Goal: Communication & Community: Participate in discussion

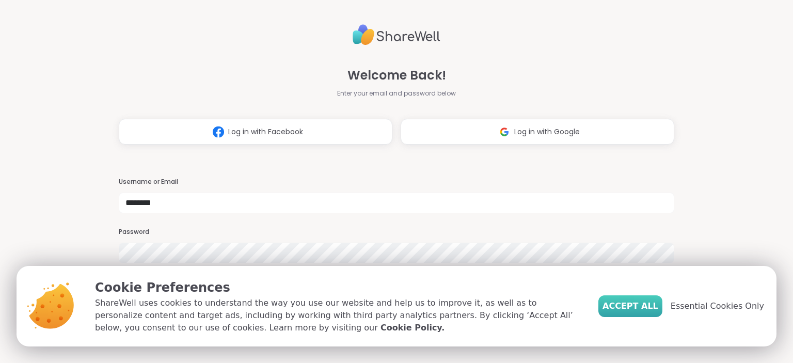
click at [643, 310] on span "Accept All" at bounding box center [630, 306] width 56 height 12
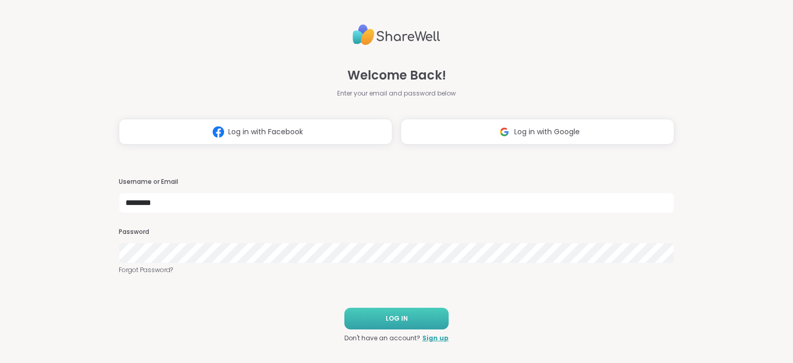
click at [422, 325] on button "LOG IN" at bounding box center [396, 319] width 104 height 22
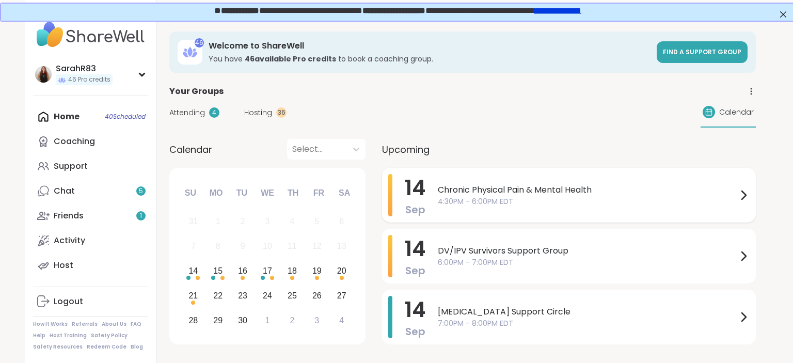
click at [562, 186] on span "Chronic Physical Pain & Mental Health" at bounding box center [587, 190] width 299 height 12
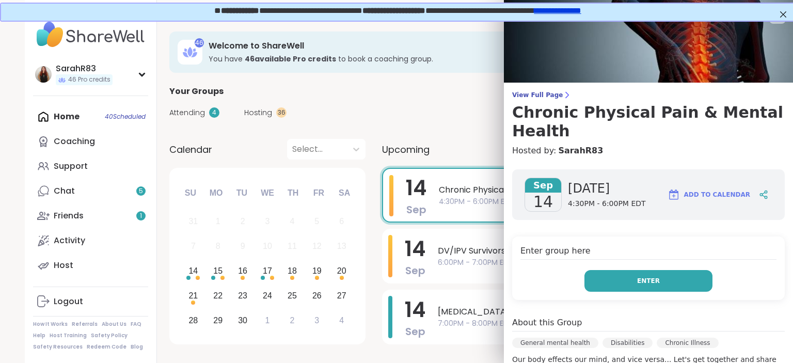
click at [702, 270] on button "Enter" at bounding box center [648, 281] width 128 height 22
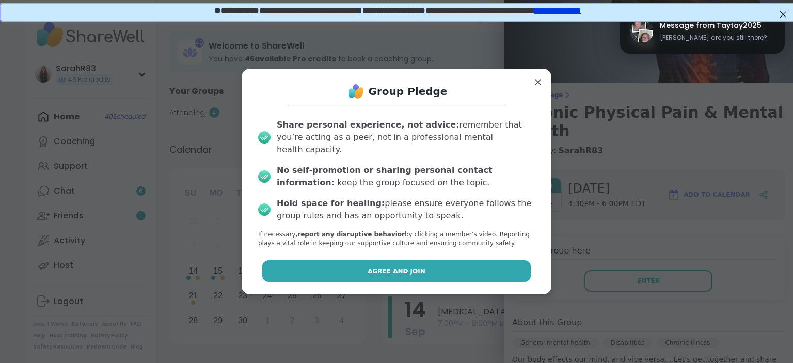
click at [486, 263] on button "Agree and Join" at bounding box center [396, 271] width 269 height 22
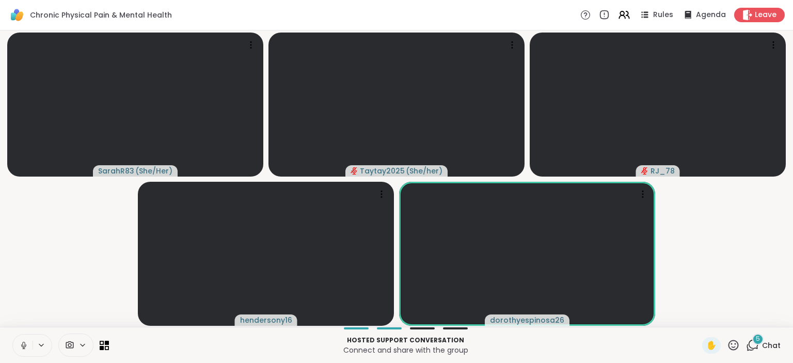
click at [26, 346] on icon at bounding box center [23, 345] width 9 height 9
click at [23, 344] on icon at bounding box center [23, 345] width 7 height 7
click at [643, 197] on icon at bounding box center [642, 197] width 1 height 1
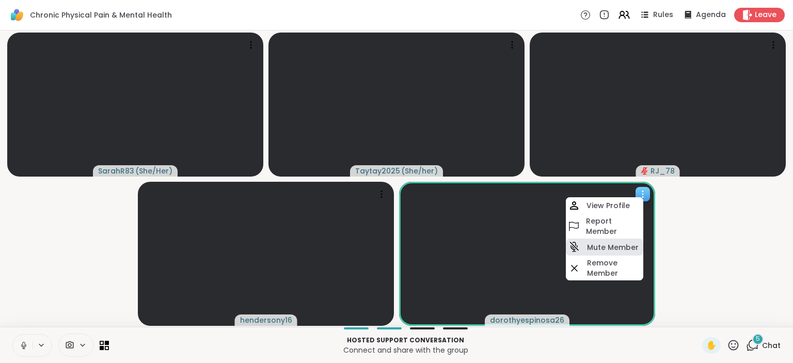
click at [608, 249] on h4 "Mute Member" at bounding box center [613, 247] width 52 height 10
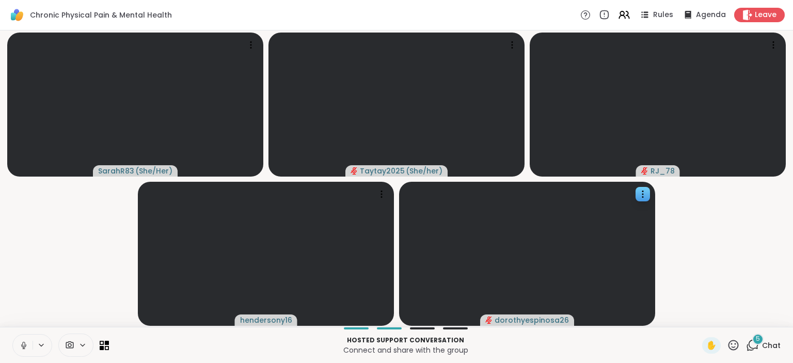
click at [752, 345] on icon at bounding box center [752, 345] width 13 height 13
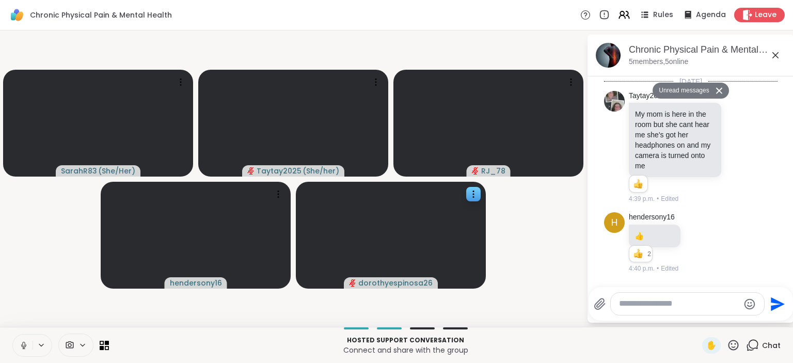
scroll to position [1447, 0]
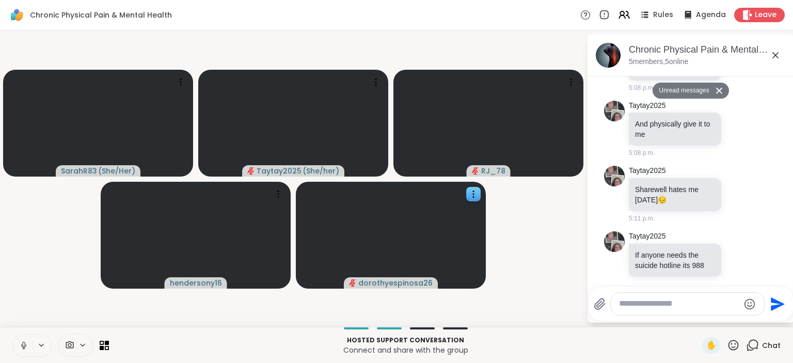
click at [630, 309] on textarea "Type your message" at bounding box center [679, 303] width 120 height 11
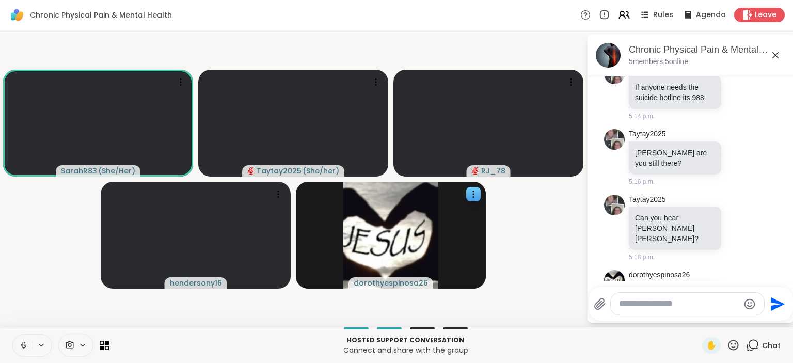
scroll to position [1605, 0]
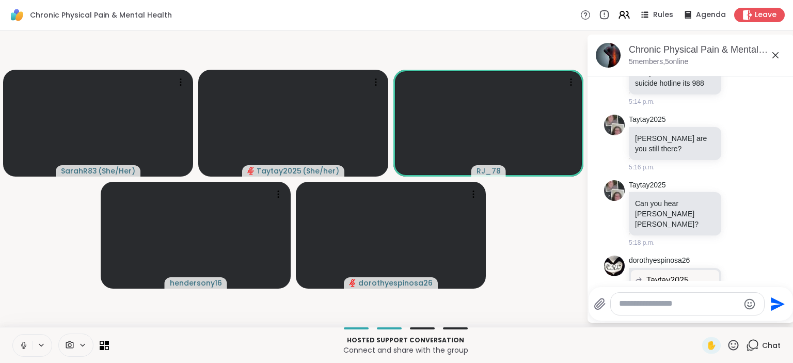
click at [633, 308] on textarea "Type your message" at bounding box center [679, 303] width 120 height 11
paste textarea "**********"
type textarea "**********"
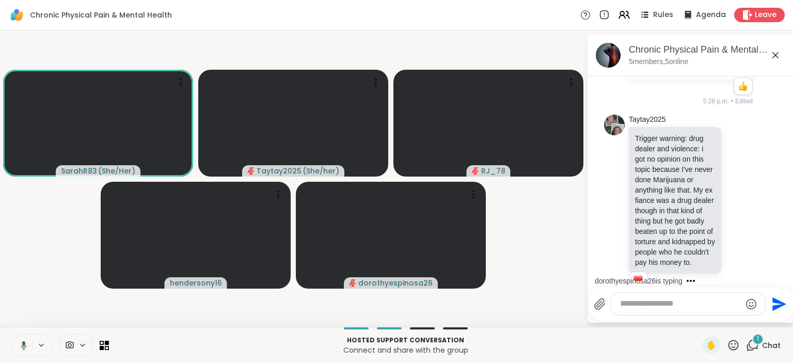
scroll to position [2218, 0]
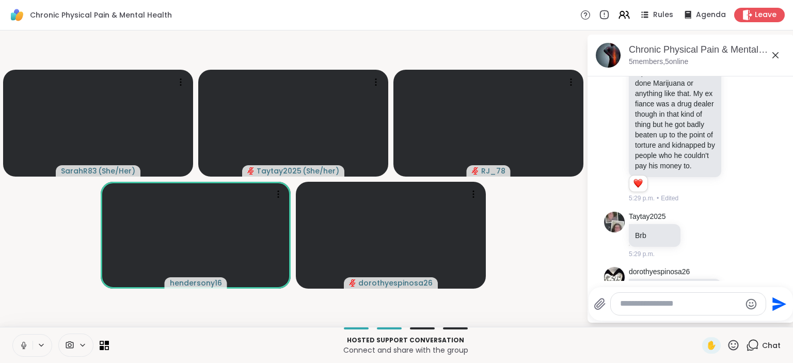
click at [633, 302] on textarea "Type your message" at bounding box center [680, 303] width 120 height 11
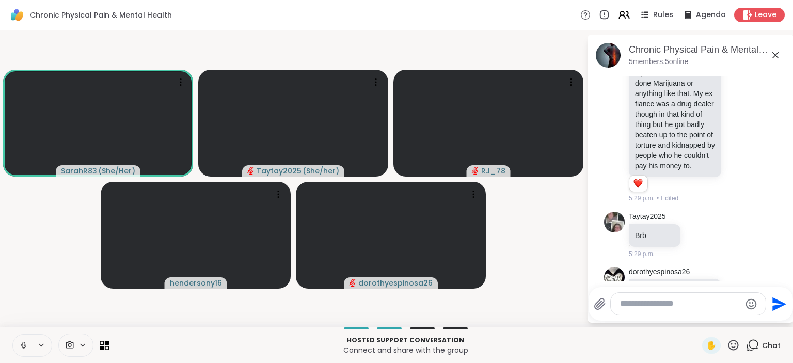
click at [648, 304] on textarea "Type your message" at bounding box center [680, 303] width 120 height 11
type textarea "**********"
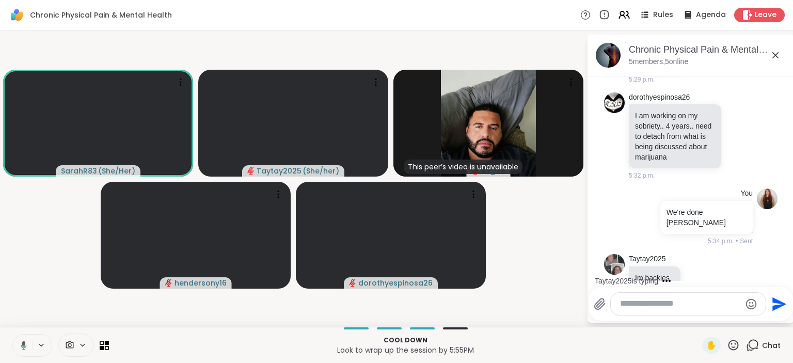
scroll to position [2469, 0]
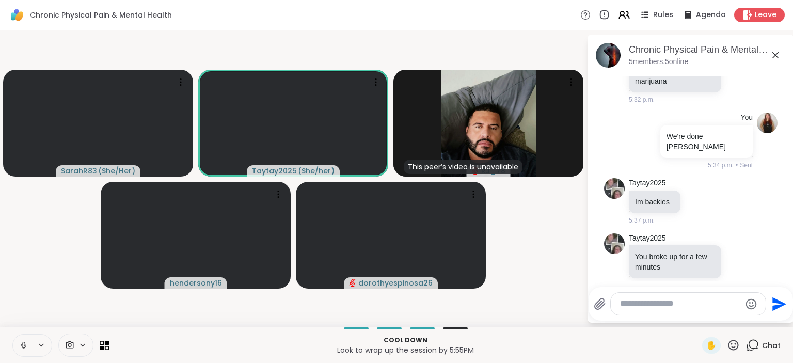
click at [24, 346] on icon at bounding box center [23, 345] width 9 height 9
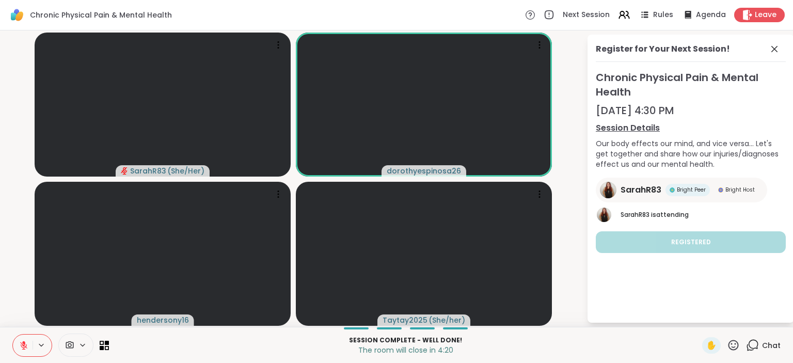
click at [23, 349] on icon at bounding box center [23, 345] width 7 height 7
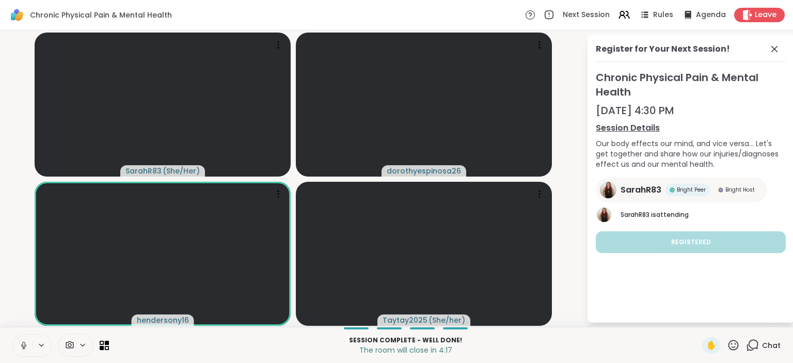
click at [22, 352] on button at bounding box center [23, 345] width 20 height 22
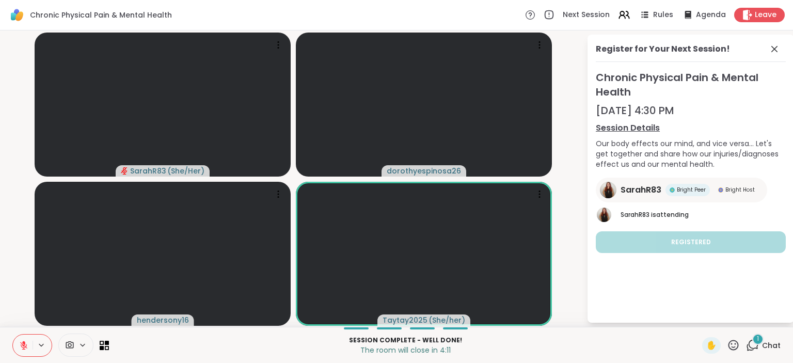
click at [760, 348] on div "1 Chat" at bounding box center [763, 345] width 35 height 17
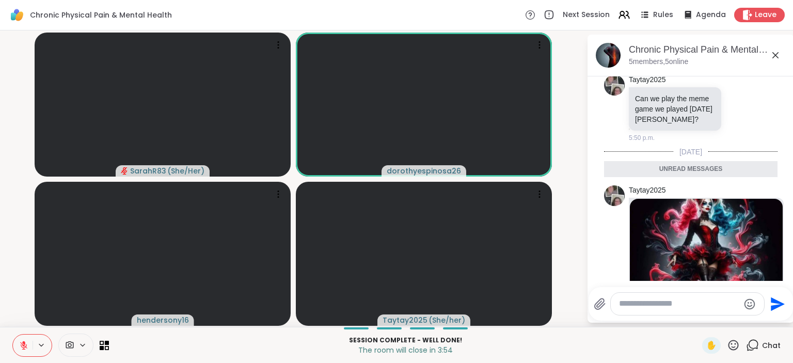
scroll to position [2677, 0]
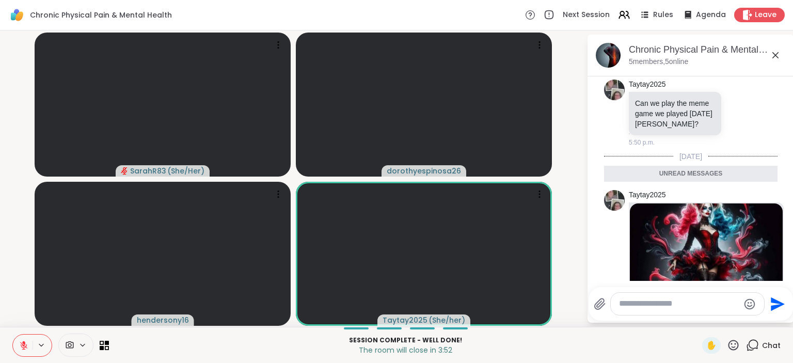
click at [767, 297] on icon at bounding box center [770, 302] width 9 height 10
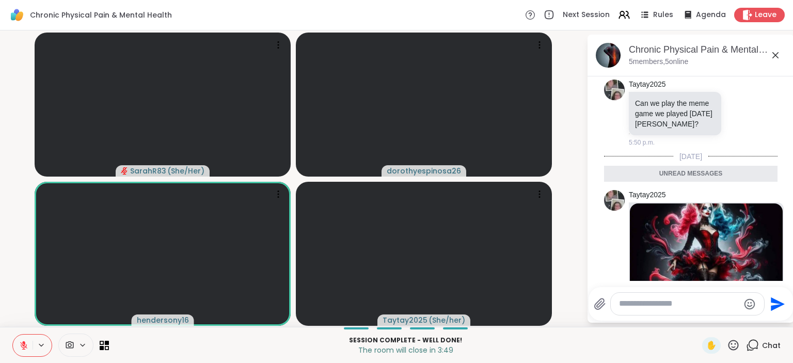
click at [28, 349] on button at bounding box center [23, 345] width 20 height 22
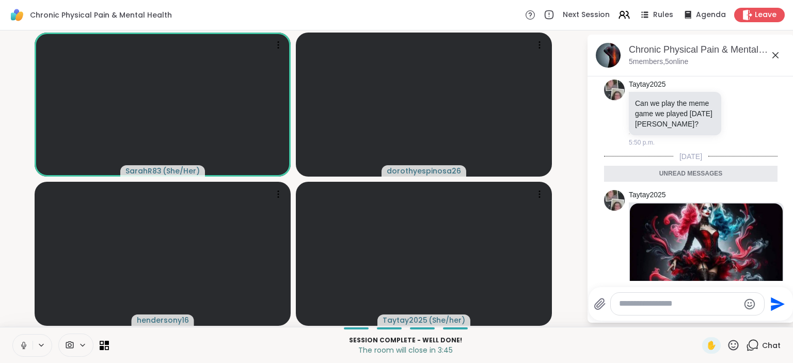
click at [759, 296] on div at bounding box center [759, 302] width 9 height 12
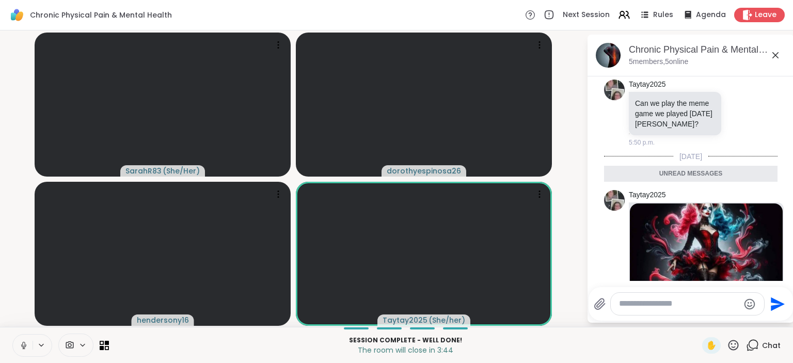
click at [756, 312] on icon at bounding box center [753, 317] width 10 height 10
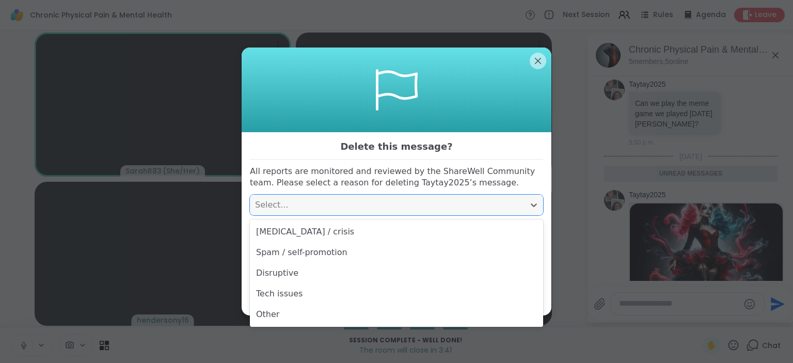
click at [459, 205] on div "Select..." at bounding box center [387, 205] width 264 height 12
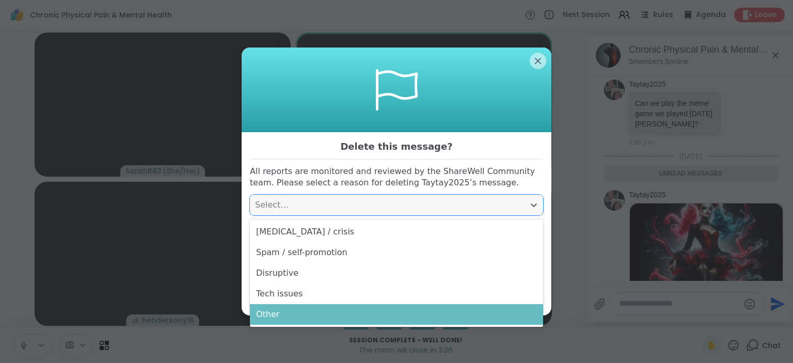
click at [420, 315] on div "Other" at bounding box center [396, 314] width 293 height 21
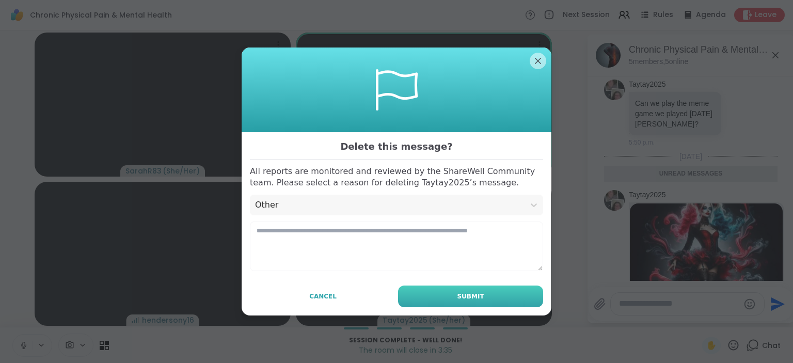
click at [437, 298] on button "Submit" at bounding box center [470, 296] width 145 height 22
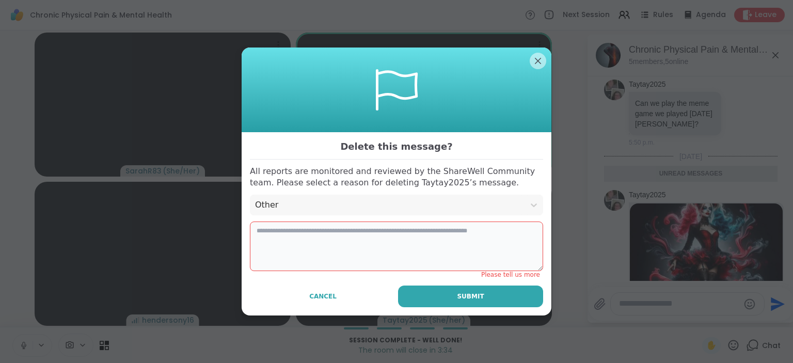
click at [368, 243] on textarea at bounding box center [396, 246] width 293 height 50
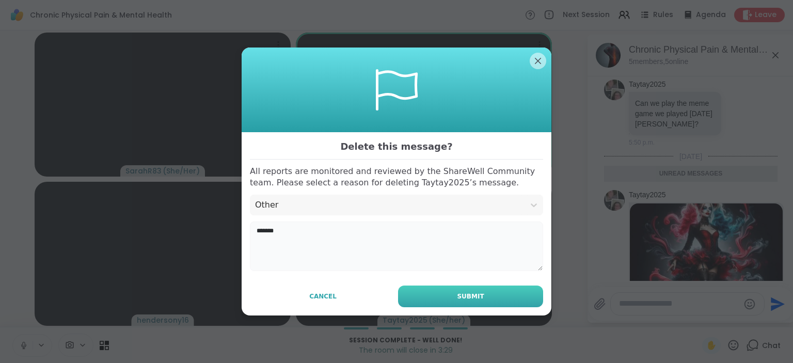
type textarea "*******"
click at [463, 290] on button "Submit" at bounding box center [470, 296] width 145 height 22
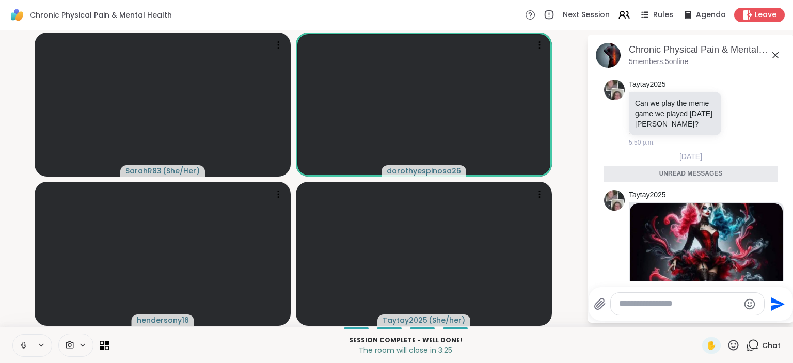
click at [574, 245] on video-player-container "SarahR83 ( She/Her ) dorothyespinosa26 hendersony16 Taytay2025 ( She/her )" at bounding box center [293, 179] width 574 height 288
click at [760, 339] on div "Chat" at bounding box center [763, 345] width 35 height 17
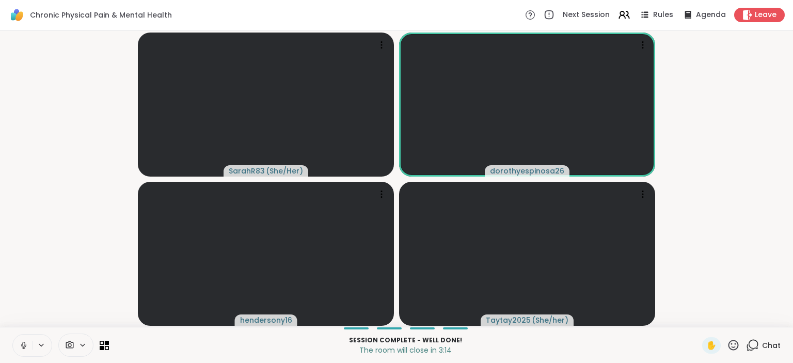
click at [760, 339] on div "Chat" at bounding box center [763, 345] width 35 height 17
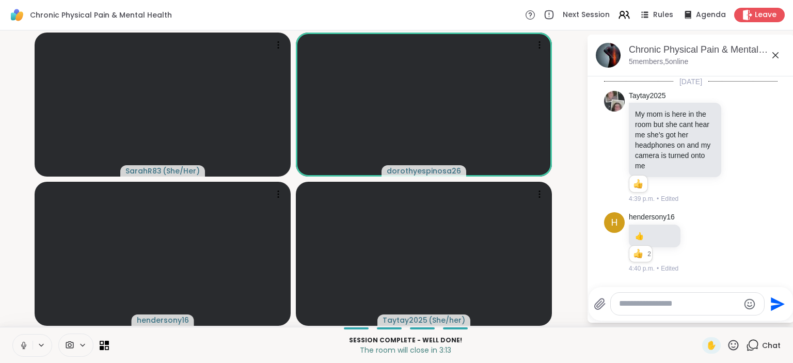
scroll to position [2514, 0]
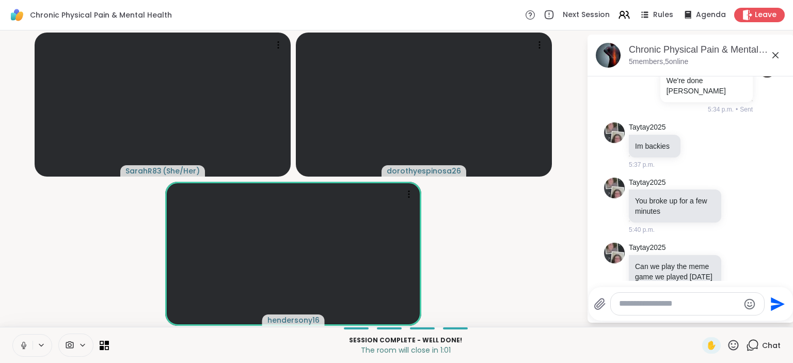
click at [773, 351] on div "Chat" at bounding box center [763, 345] width 35 height 17
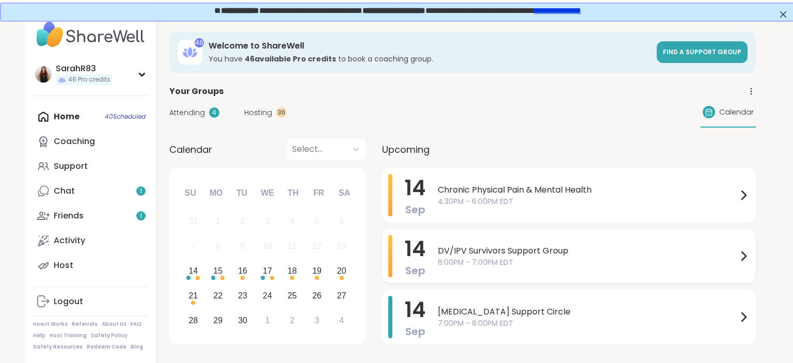
click at [496, 255] on span "DV/IPV Survivors Support Group" at bounding box center [587, 251] width 299 height 12
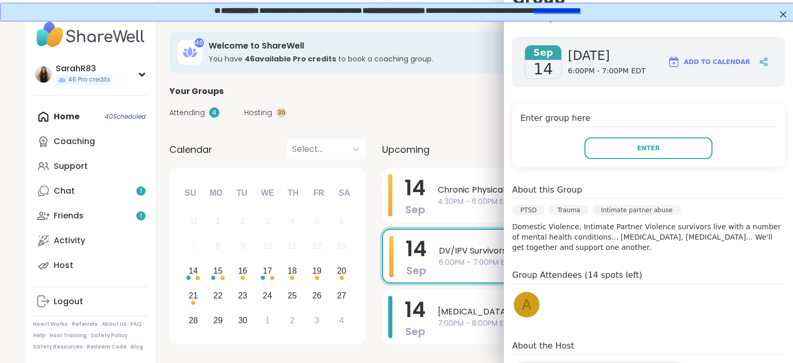
scroll to position [136, 0]
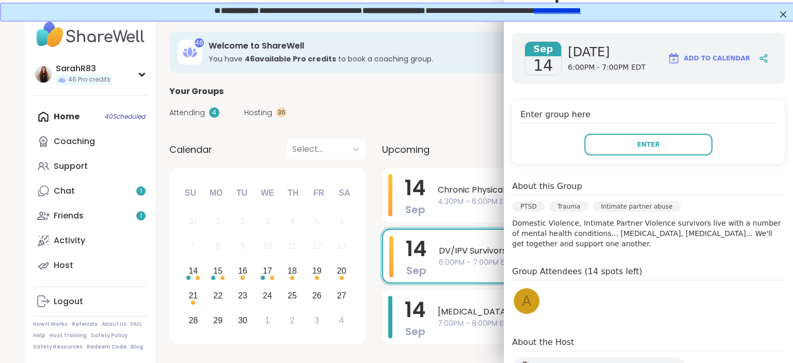
click at [523, 291] on span "a" at bounding box center [526, 301] width 9 height 20
click at [452, 150] on div "Upcoming" at bounding box center [569, 149] width 374 height 21
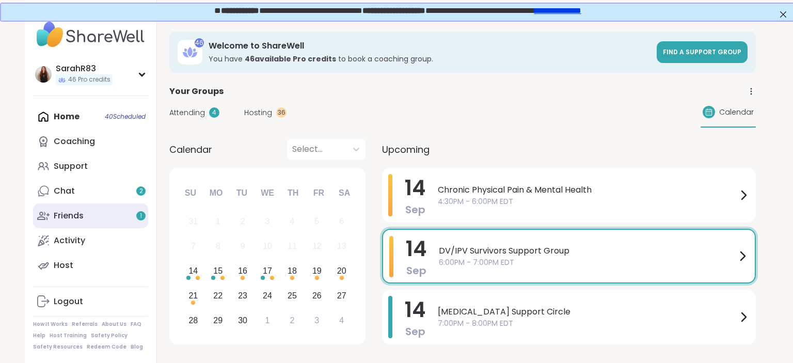
click at [85, 211] on link "Friends 1" at bounding box center [90, 215] width 115 height 25
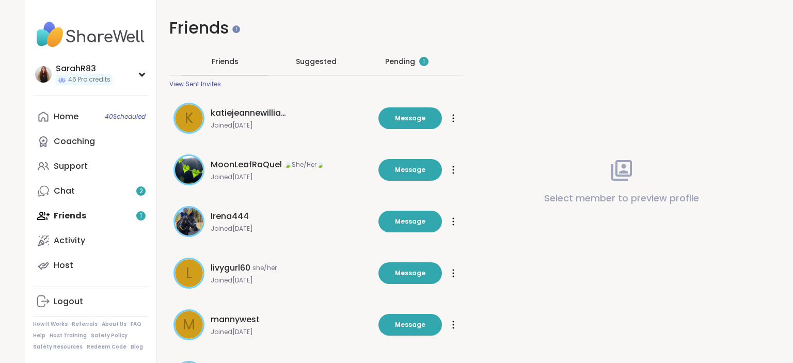
click at [377, 62] on div "Pending 1" at bounding box center [406, 61] width 87 height 27
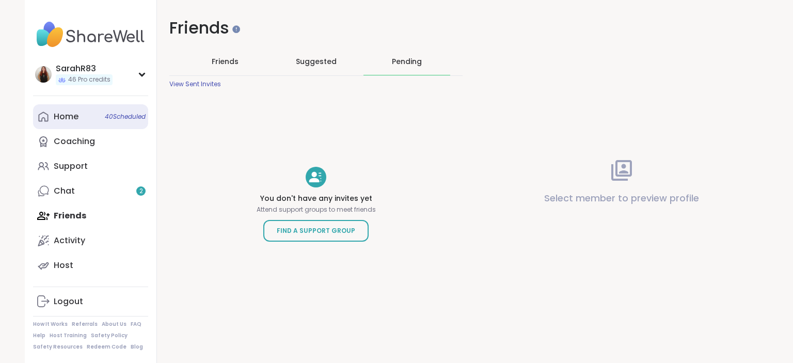
click at [81, 113] on link "Home 40 Scheduled" at bounding box center [90, 116] width 115 height 25
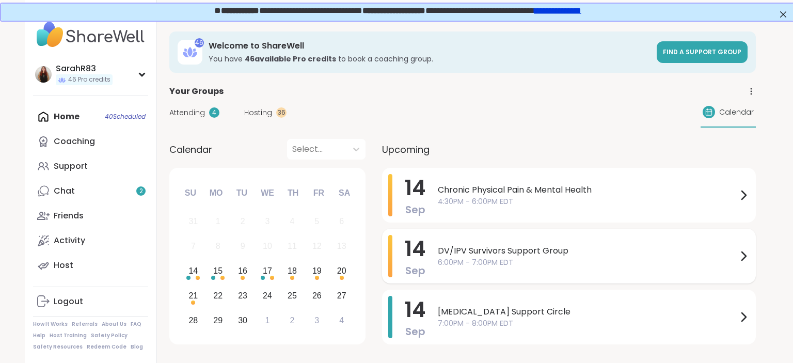
click at [449, 252] on span "DV/IPV Survivors Support Group" at bounding box center [587, 251] width 299 height 12
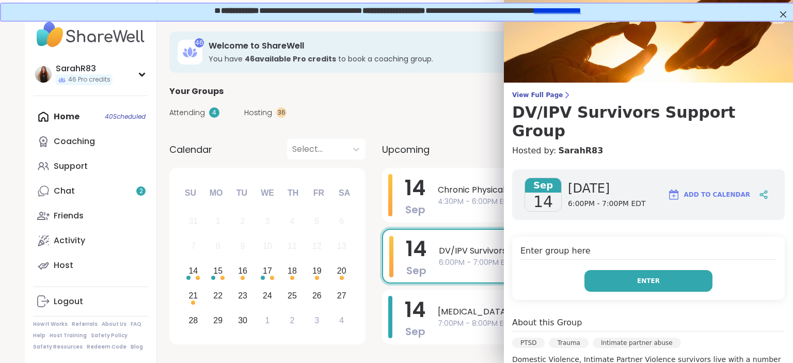
click at [612, 270] on button "Enter" at bounding box center [648, 281] width 128 height 22
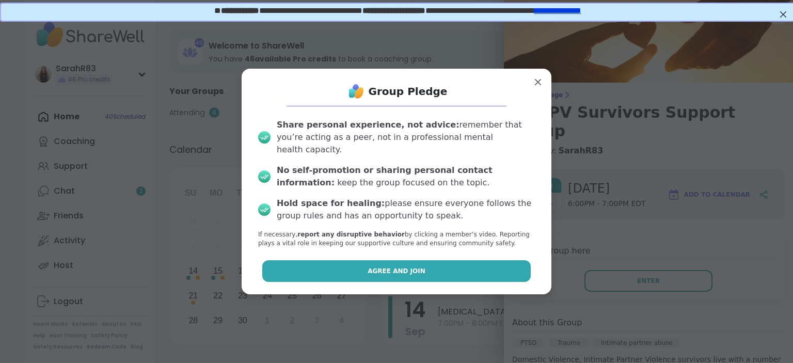
click at [471, 265] on button "Agree and Join" at bounding box center [396, 271] width 269 height 22
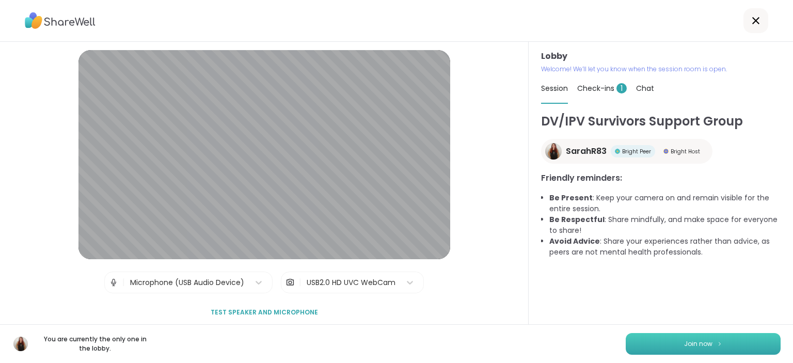
click at [670, 344] on button "Join now" at bounding box center [702, 344] width 155 height 22
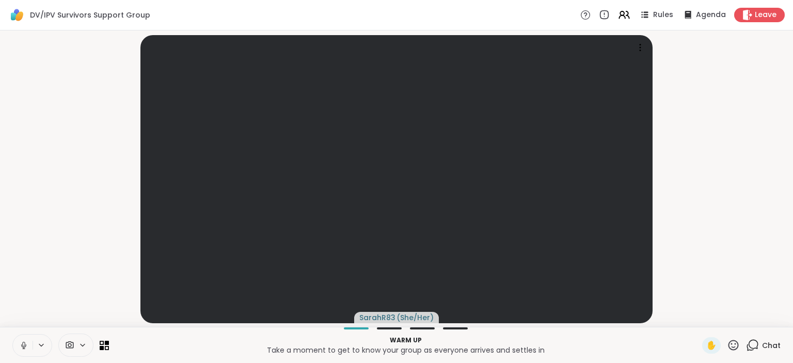
click at [758, 346] on icon at bounding box center [753, 344] width 10 height 9
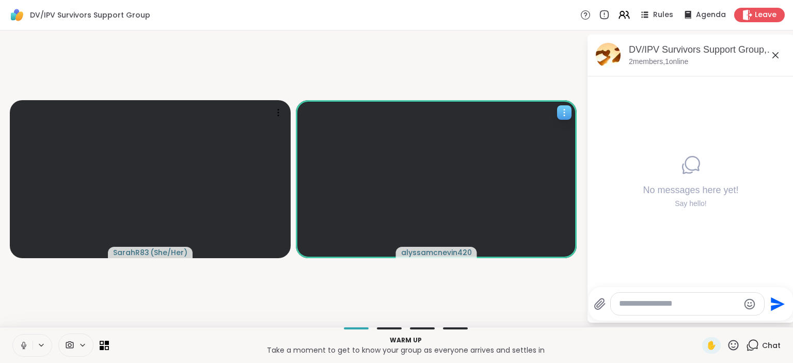
click at [566, 117] on icon at bounding box center [564, 112] width 10 height 10
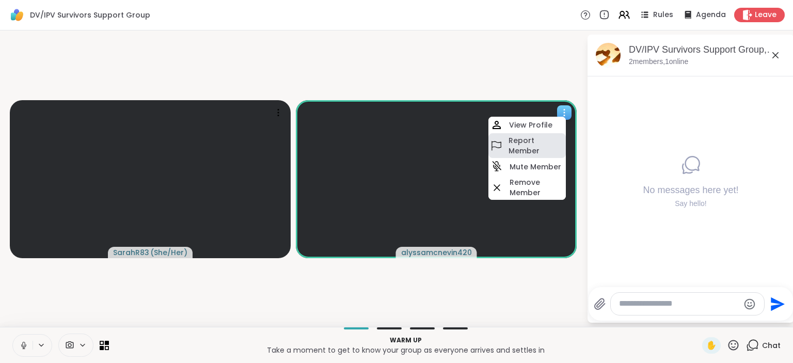
click at [530, 152] on h4 "Report Member" at bounding box center [535, 145] width 55 height 21
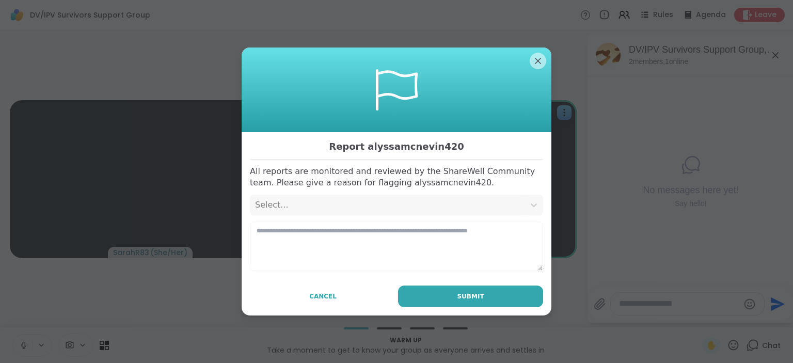
click at [391, 205] on div "Select..." at bounding box center [387, 205] width 264 height 12
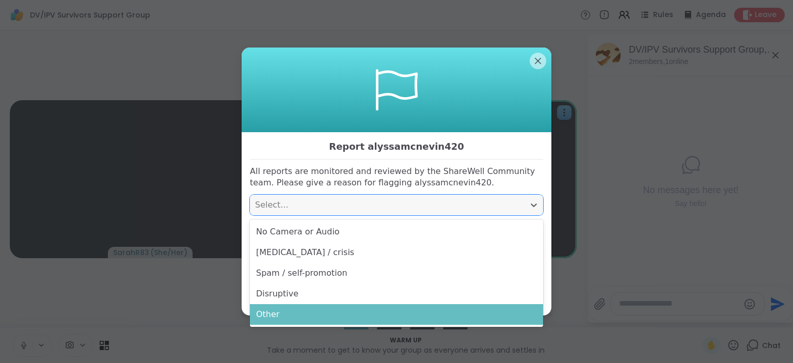
click at [370, 315] on div "Other" at bounding box center [396, 314] width 293 height 21
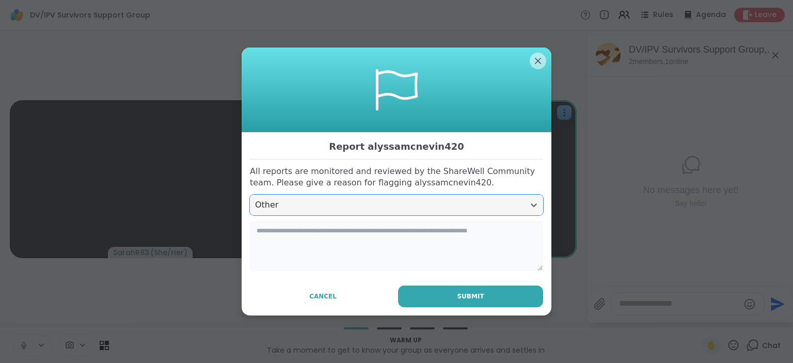
click at [356, 256] on textarea at bounding box center [396, 246] width 293 height 50
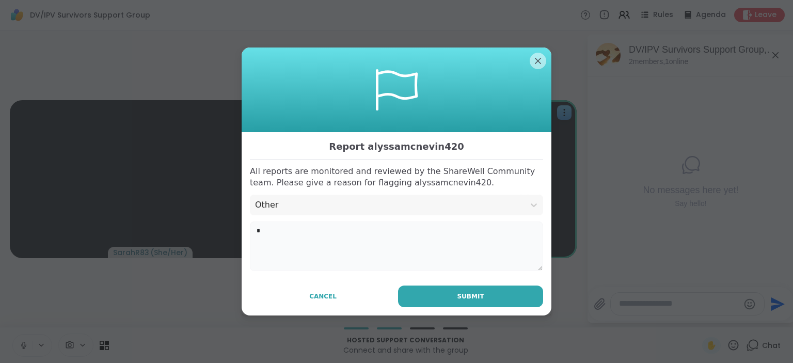
click at [356, 256] on textarea "*" at bounding box center [396, 246] width 293 height 50
type textarea "**********"
click at [463, 298] on span "Submit" at bounding box center [470, 296] width 27 height 9
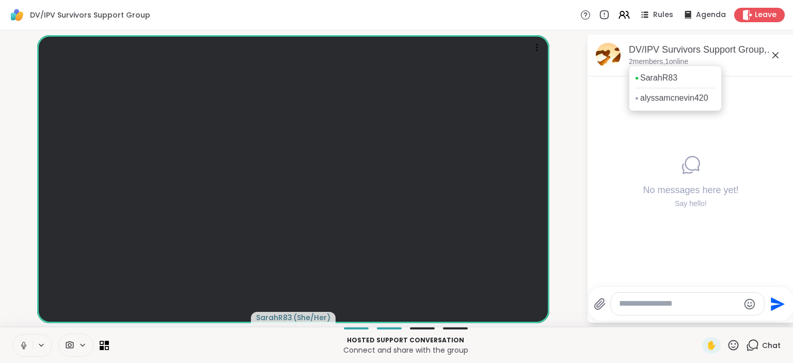
click at [644, 61] on p "2 members, 1 online" at bounding box center [657, 62] width 59 height 10
click at [656, 99] on link "alyssamcnevin420" at bounding box center [674, 97] width 68 height 11
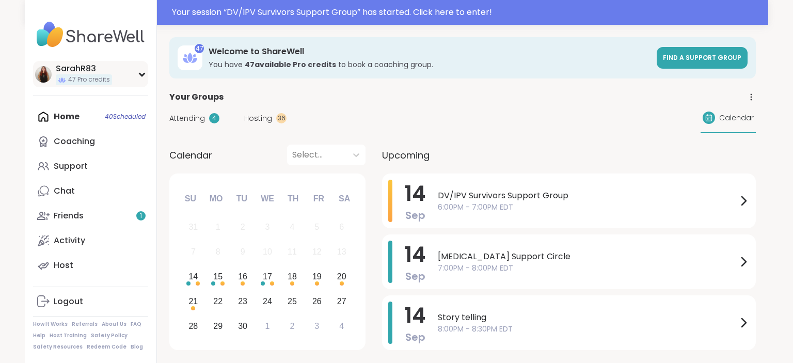
click at [146, 73] on icon at bounding box center [142, 74] width 8 height 5
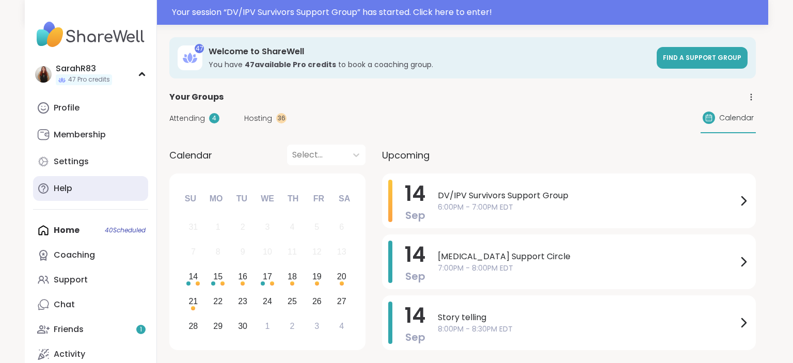
click at [114, 192] on link "Help" at bounding box center [90, 188] width 115 height 25
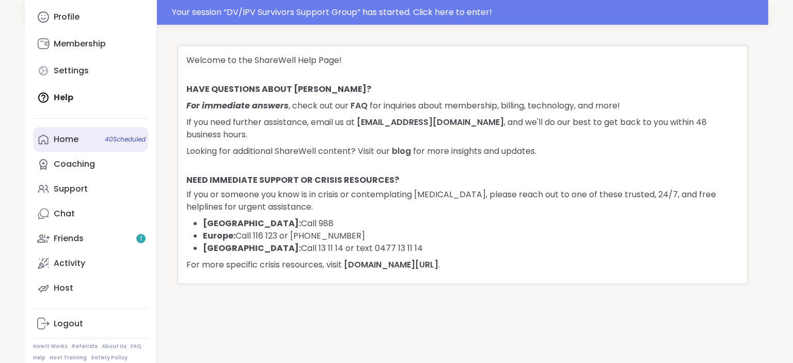
scroll to position [92, 0]
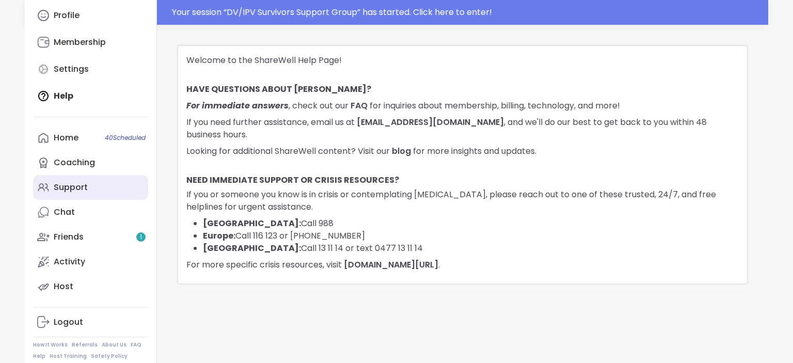
click at [105, 189] on link "Support" at bounding box center [90, 187] width 115 height 25
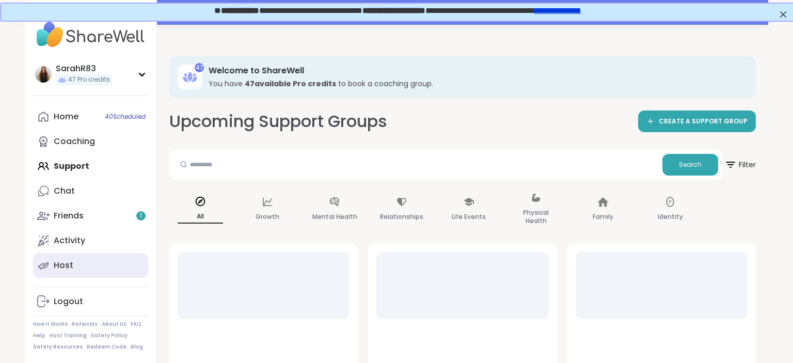
click at [90, 265] on link "Host" at bounding box center [90, 265] width 115 height 25
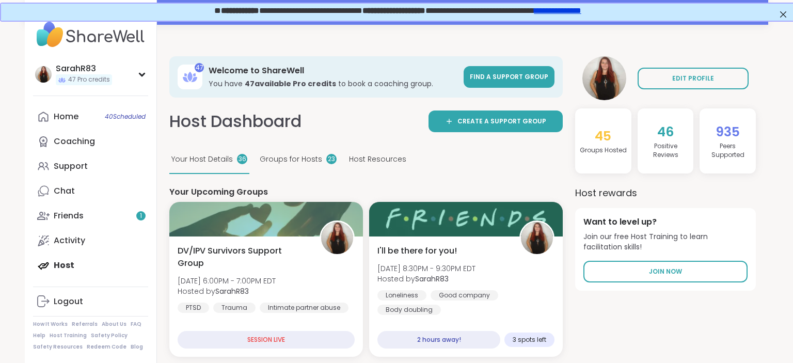
click at [376, 160] on span "Host Resources" at bounding box center [377, 159] width 57 height 11
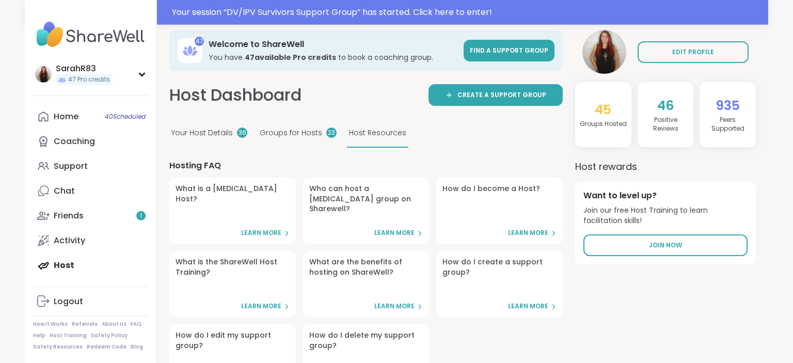
scroll to position [8, 0]
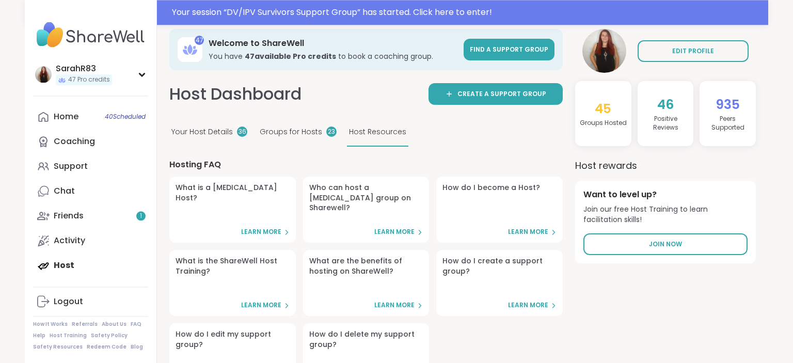
click at [289, 128] on span "Groups for Hosts" at bounding box center [291, 131] width 62 height 11
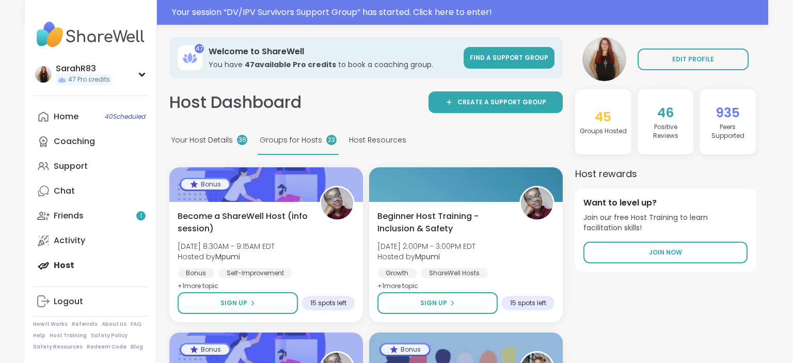
click at [362, 138] on span "Host Resources" at bounding box center [377, 140] width 57 height 11
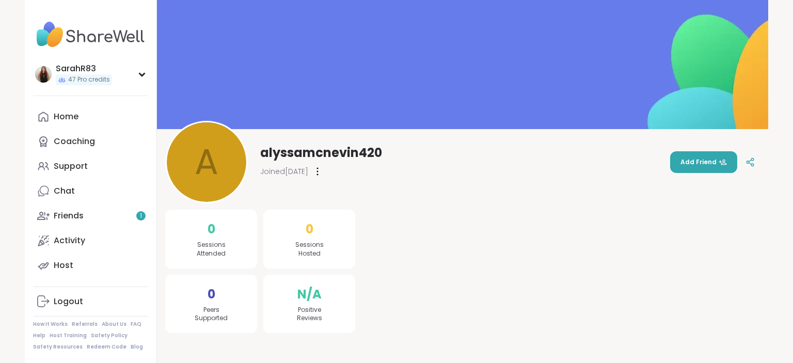
click at [323, 173] on div at bounding box center [317, 171] width 10 height 17
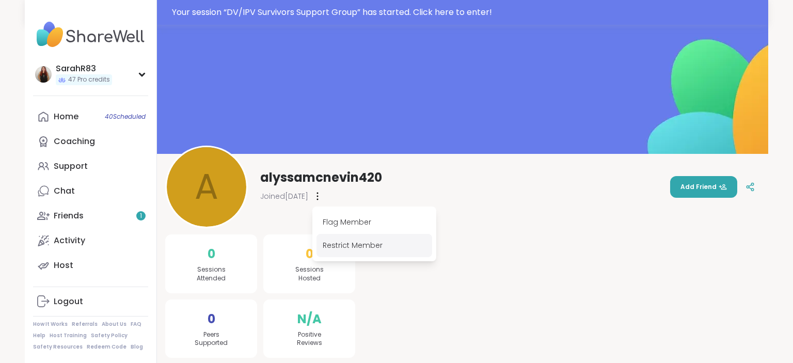
click at [352, 243] on div "Restrict Member" at bounding box center [374, 245] width 116 height 23
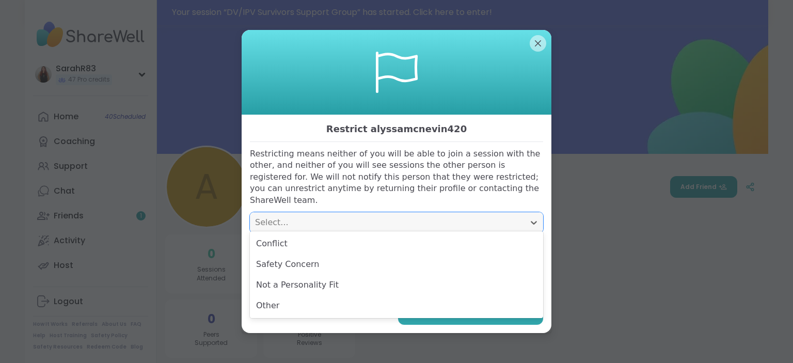
click at [350, 219] on div "Select..." at bounding box center [387, 222] width 264 height 12
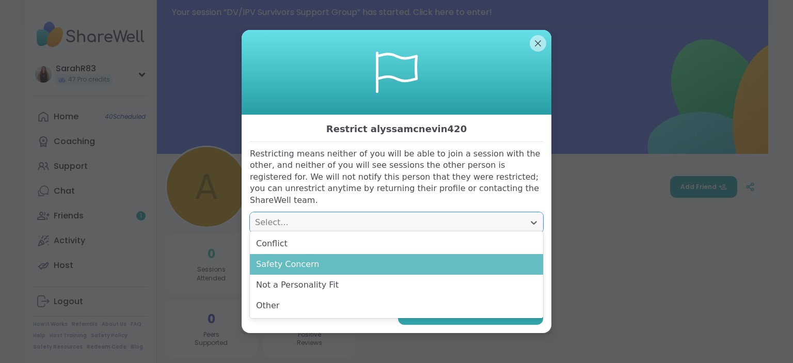
click at [329, 266] on div "Safety Concern" at bounding box center [396, 264] width 293 height 21
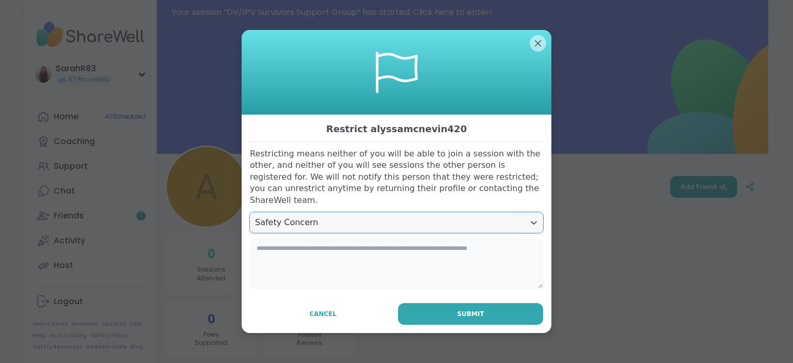
click at [367, 259] on textarea at bounding box center [396, 264] width 293 height 50
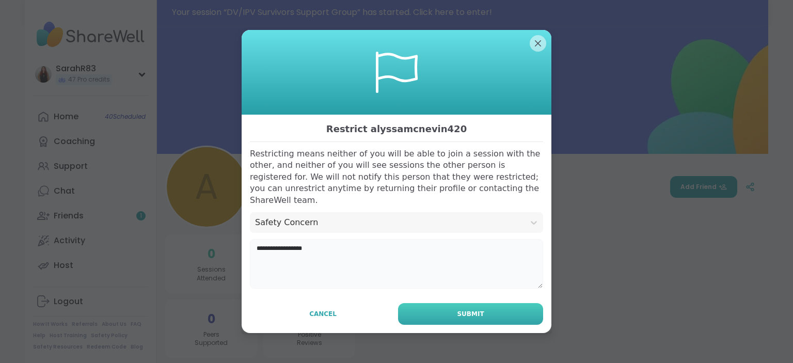
type textarea "**********"
click at [446, 313] on button "Submit" at bounding box center [470, 314] width 145 height 22
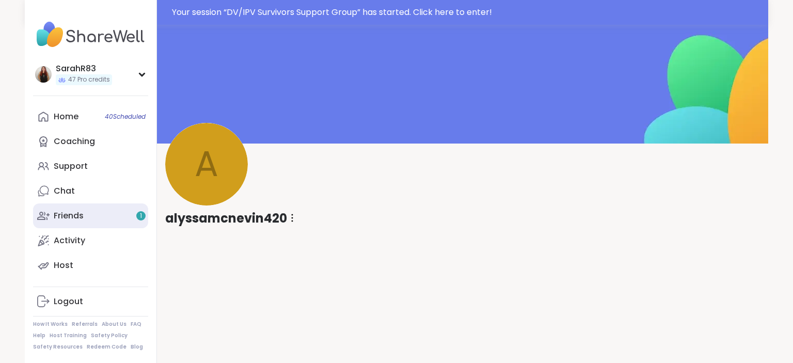
click at [85, 220] on link "Friends 1" at bounding box center [90, 215] width 115 height 25
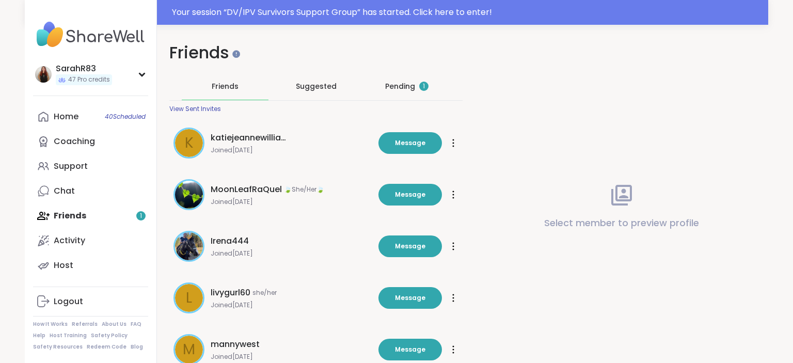
click at [414, 82] on div "Pending 1" at bounding box center [406, 86] width 43 height 10
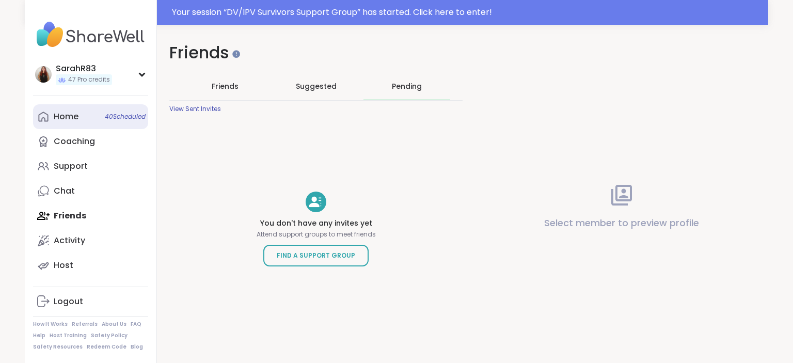
click at [71, 107] on link "Home 40 Scheduled" at bounding box center [90, 116] width 115 height 25
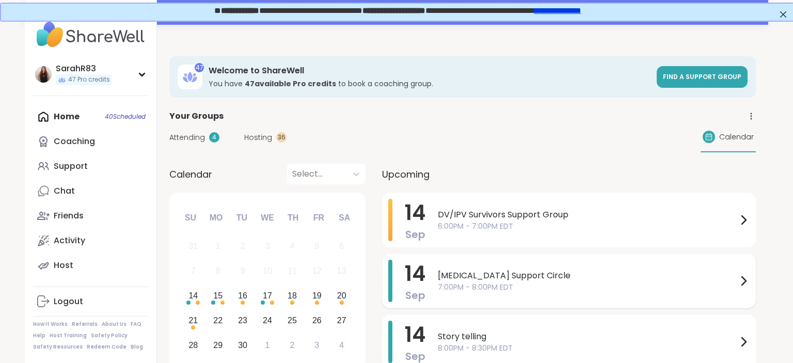
click at [454, 286] on span "7:00PM - 8:00PM EDT" at bounding box center [587, 287] width 299 height 11
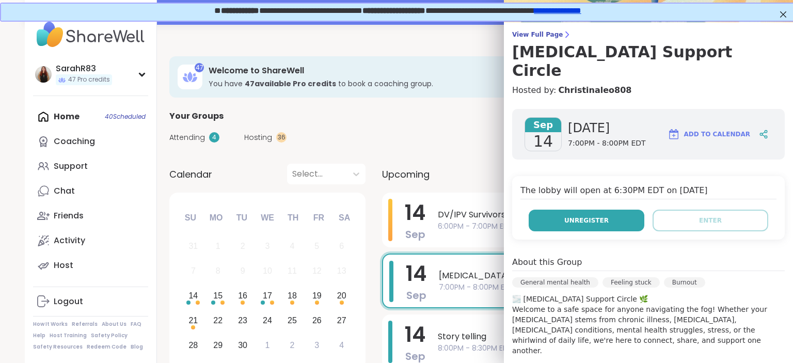
scroll to position [25, 0]
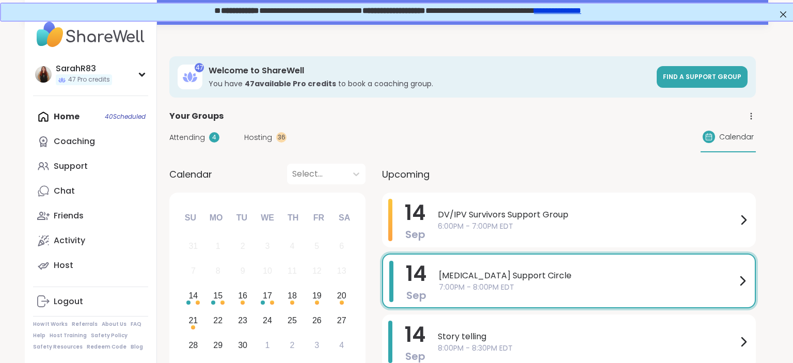
click at [453, 179] on div "Upcoming" at bounding box center [569, 174] width 374 height 21
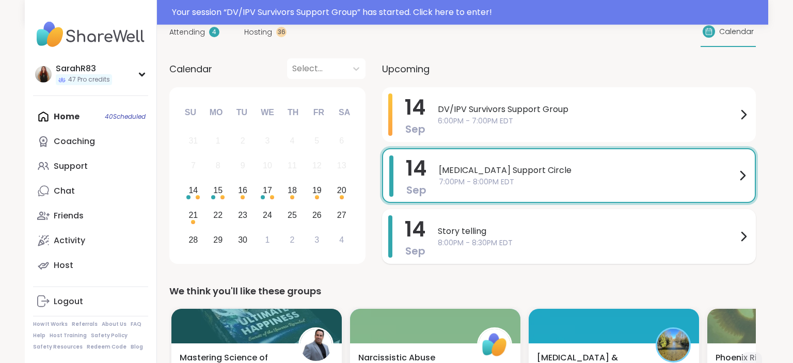
scroll to position [159, 0]
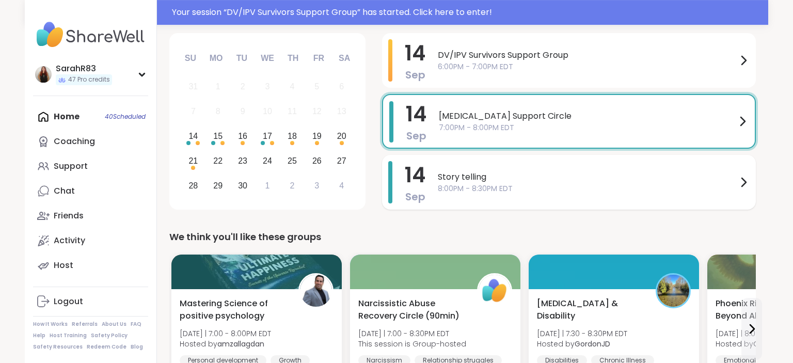
click at [490, 181] on span "Story telling" at bounding box center [587, 177] width 299 height 12
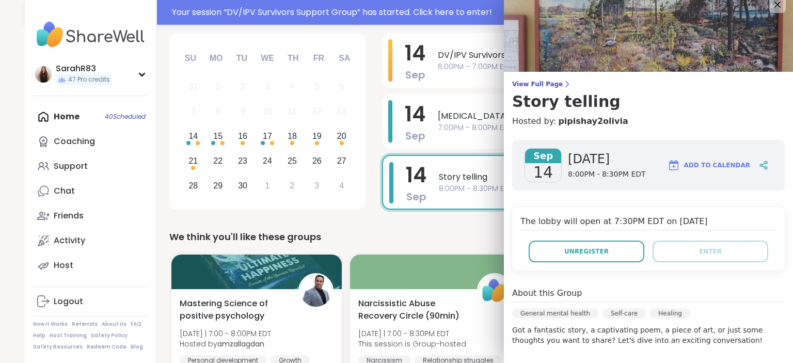
scroll to position [0, 0]
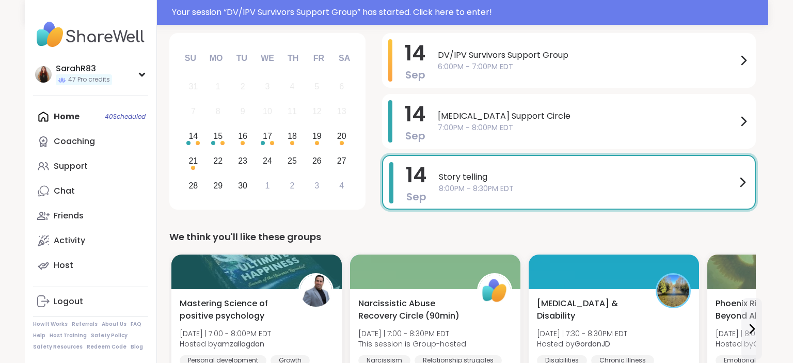
click at [453, 231] on div "We think you'll like these groups" at bounding box center [462, 237] width 586 height 14
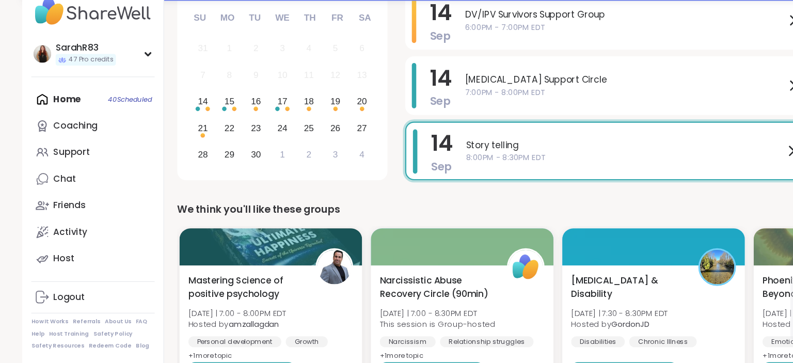
scroll to position [180, 0]
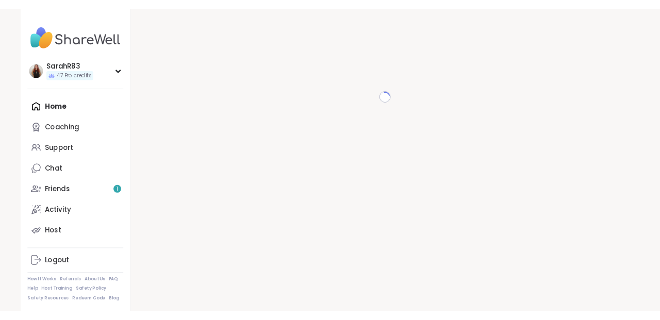
scroll to position [10, 0]
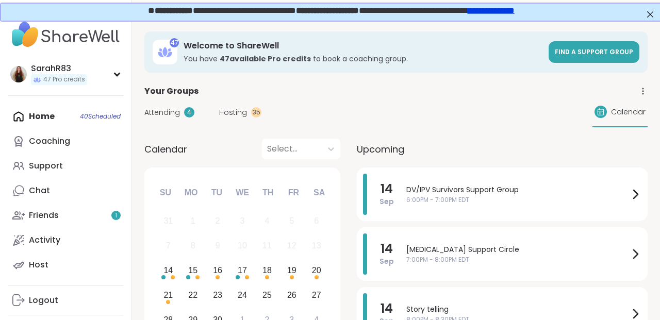
click at [628, 35] on div "47 Welcome to ShareWell You have 47 available Pro credit s to book a coaching g…" at bounding box center [396, 51] width 504 height 41
drag, startPoint x: 628, startPoint y: 37, endPoint x: 597, endPoint y: 15, distance: 38.5
click at [597, 14] on div "**********" at bounding box center [330, 9] width 640 height 9
drag, startPoint x: 597, startPoint y: 15, endPoint x: 608, endPoint y: -18, distance: 34.3
click at [608, 3] on div "**********" at bounding box center [330, 11] width 660 height 17
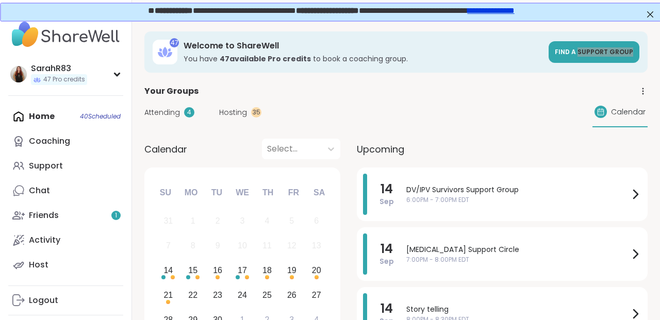
scroll to position [9, 0]
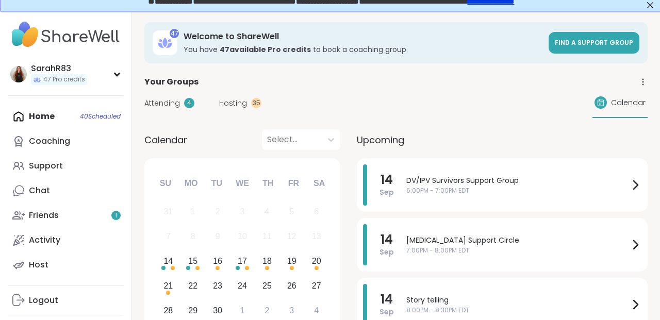
click at [579, 76] on div "Your Groups" at bounding box center [396, 82] width 504 height 12
drag, startPoint x: 579, startPoint y: 75, endPoint x: 658, endPoint y: 17, distance: 98.9
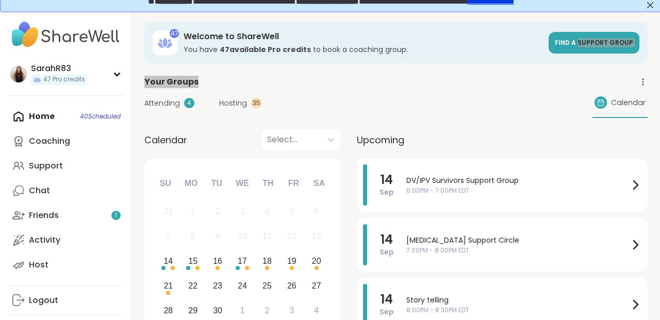
scroll to position [10, 0]
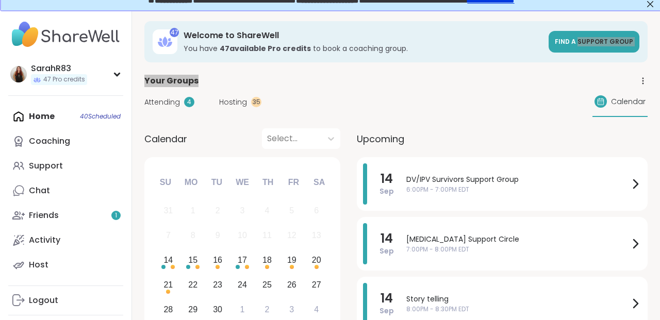
drag, startPoint x: 345, startPoint y: 7, endPoint x: 353, endPoint y: -19, distance: 26.6
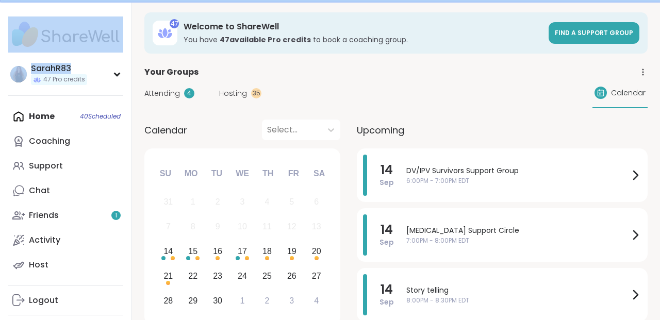
scroll to position [0, 0]
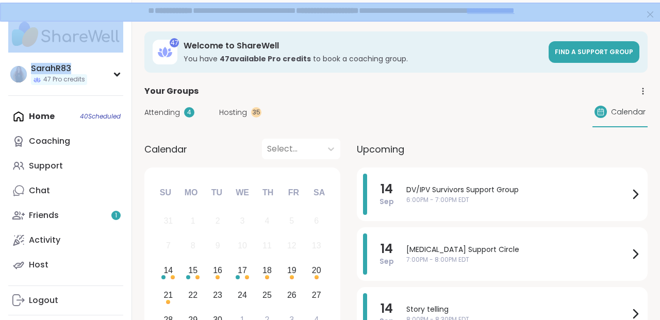
drag, startPoint x: 368, startPoint y: 52, endPoint x: 309, endPoint y: -55, distance: 122.4
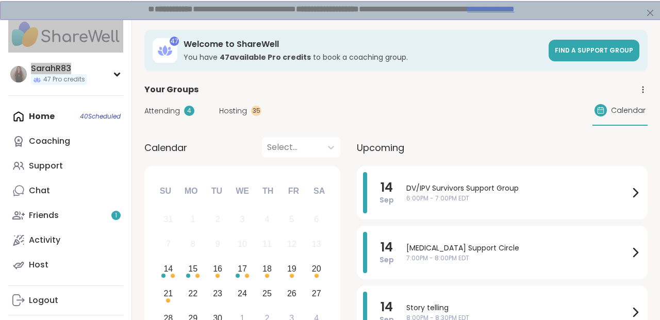
scroll to position [2, 2]
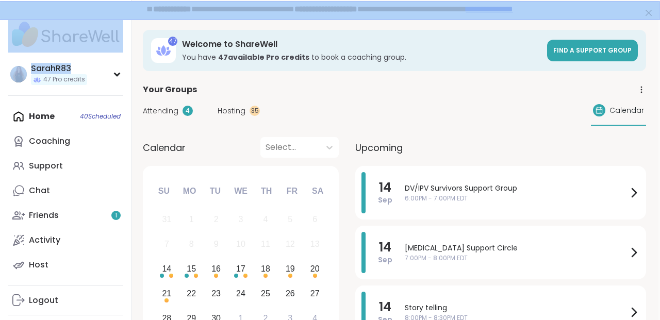
click at [238, 53] on b "47 available Pro credit s" at bounding box center [263, 57] width 91 height 10
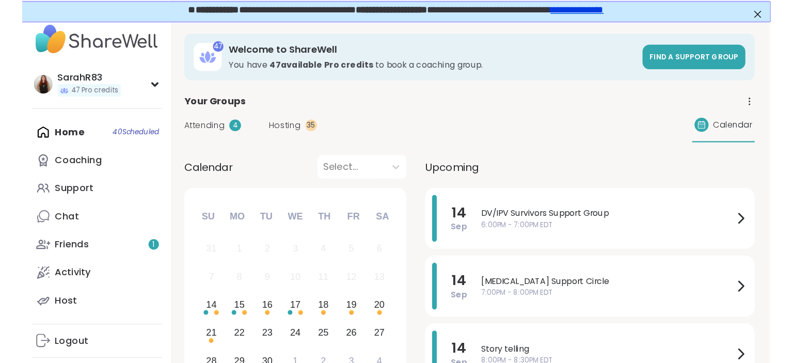
scroll to position [0, 2]
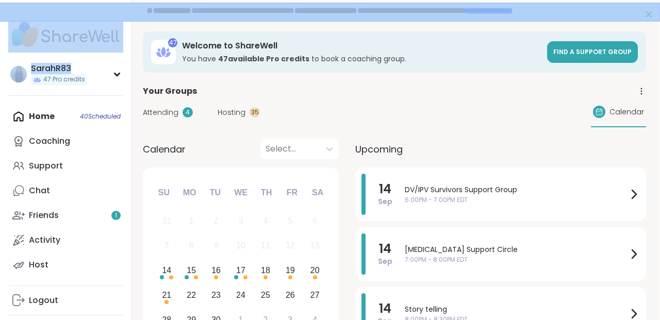
drag, startPoint x: 238, startPoint y: 53, endPoint x: 307, endPoint y: -40, distance: 116.2
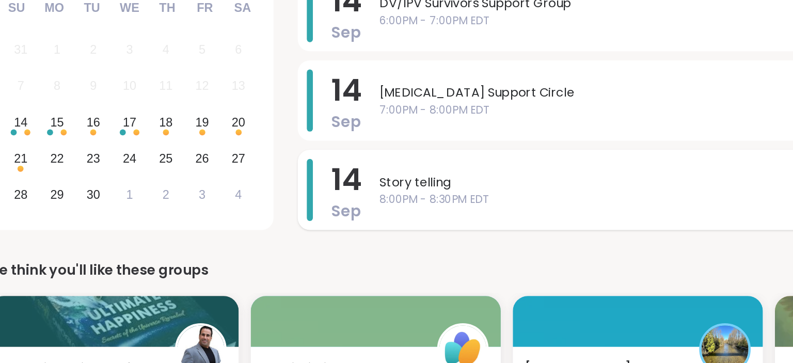
scroll to position [183, 2]
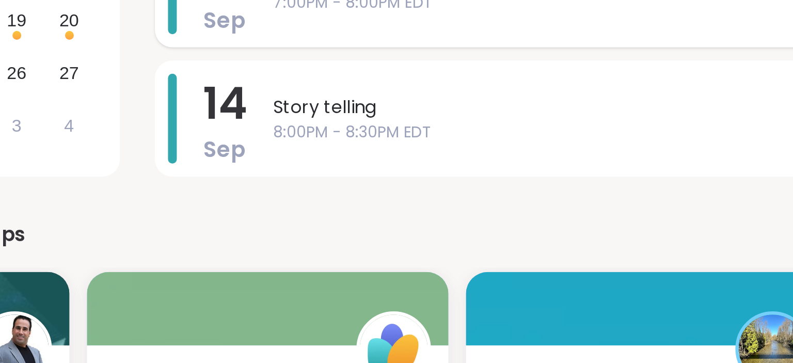
click at [660, 85] on div "[MEDICAL_DATA] Support Circle 7:00PM - 8:00PM EDT" at bounding box center [592, 73] width 312 height 42
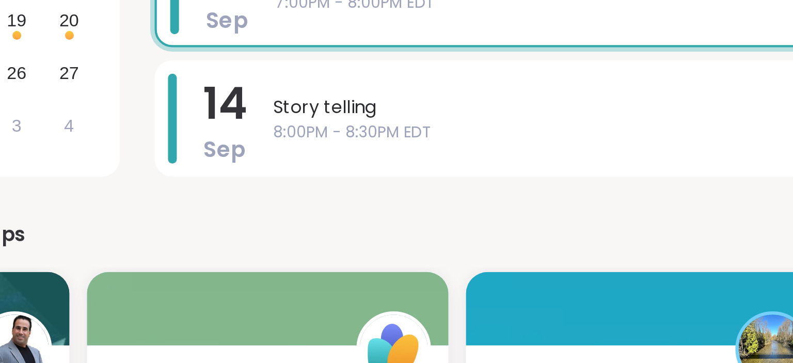
click at [660, 85] on div "View Full Page [MEDICAL_DATA] Support Circle Hosted by: Christinaleo808 [DATE] …" at bounding box center [653, 332] width 279 height 665
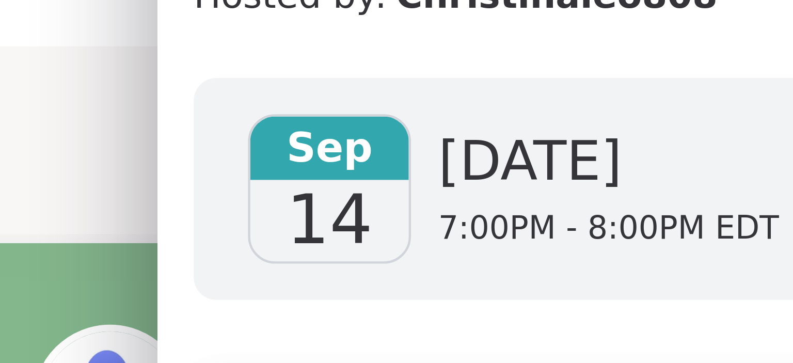
scroll to position [0, 0]
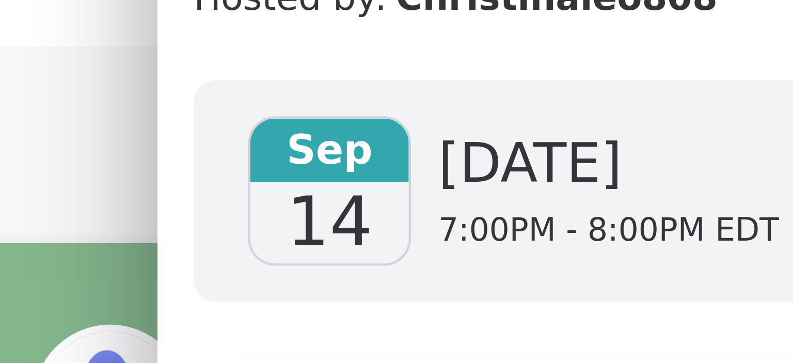
click at [645, 169] on div "[DATE] [DATE] 7:00PM - 8:00PM EDT Add to Calendar" at bounding box center [648, 194] width 272 height 51
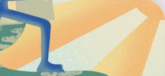
scroll to position [39, 0]
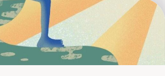
click at [163, 14] on img at bounding box center [82, 5] width 165 height 83
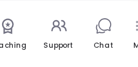
scroll to position [1737, 0]
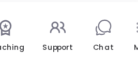
click at [105, 25] on link "Chat" at bounding box center [106, 43] width 23 height 38
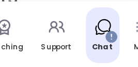
click at [111, 26] on div "Home 40 Coaching Support Chat More" at bounding box center [69, 43] width 138 height 46
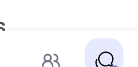
click at [101, 5] on div "Chats Groups DMs" at bounding box center [69, 33] width 138 height 66
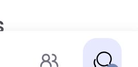
scroll to position [1, 0]
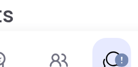
click at [104, 5] on div "Chats Groups DMs" at bounding box center [69, 26] width 138 height 66
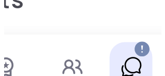
scroll to position [17, 0]
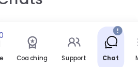
click at [105, 25] on div "Home 40 Coaching Support Chat More" at bounding box center [69, 43] width 138 height 46
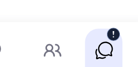
click at [108, 28] on div at bounding box center [111, 31] width 8 height 8
click at [115, 28] on div at bounding box center [111, 31] width 8 height 8
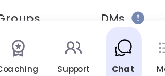
click at [145, 38] on div "More" at bounding box center [147, 53] width 21 height 38
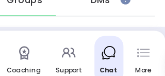
scroll to position [40, 0]
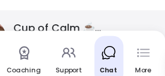
scroll to position [53, 0]
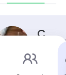
scroll to position [52, 0]
